Goal: Contribute content: Contribute content

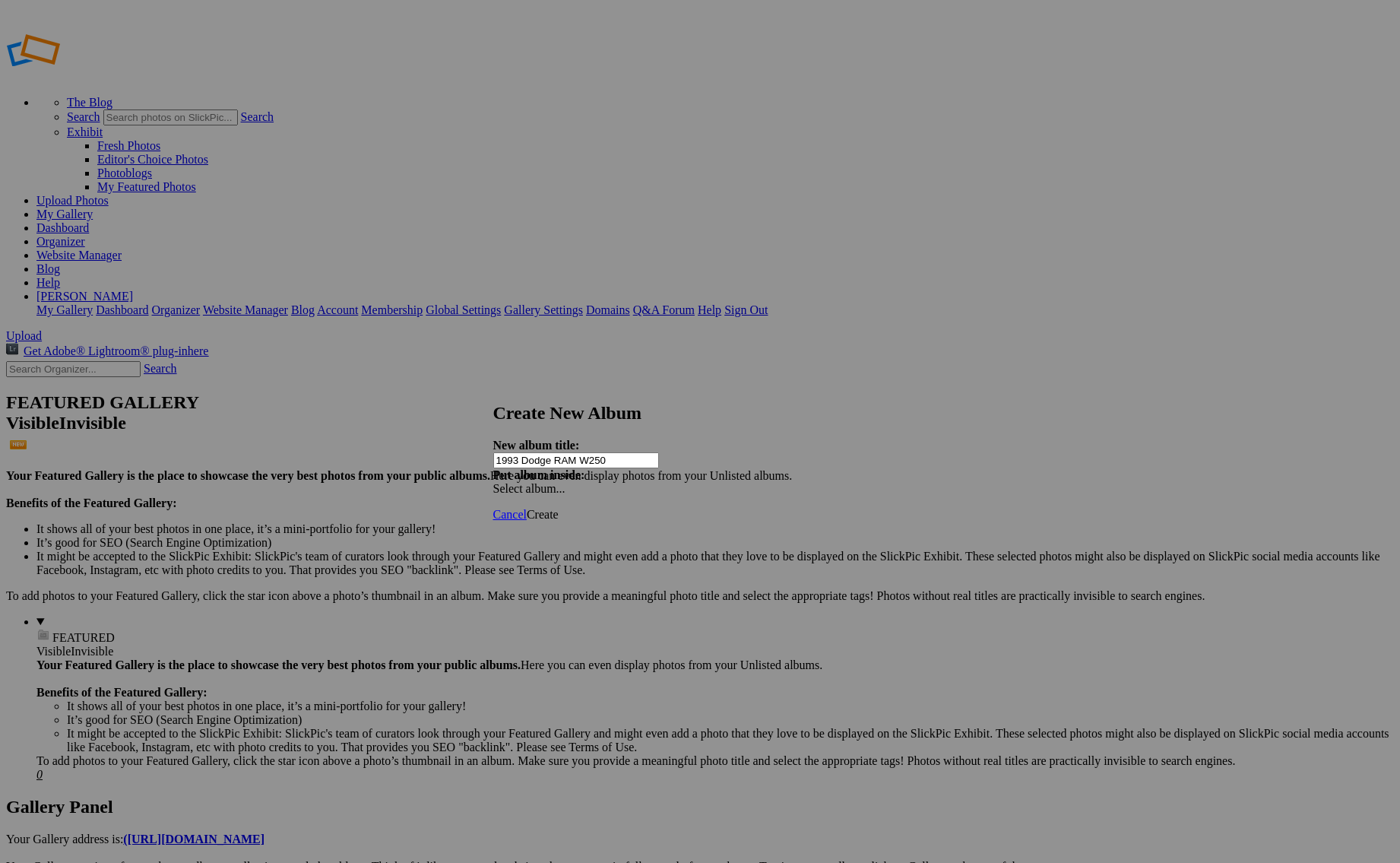
type input "1993 Dodge RAM W250"
